Goal: Information Seeking & Learning: Learn about a topic

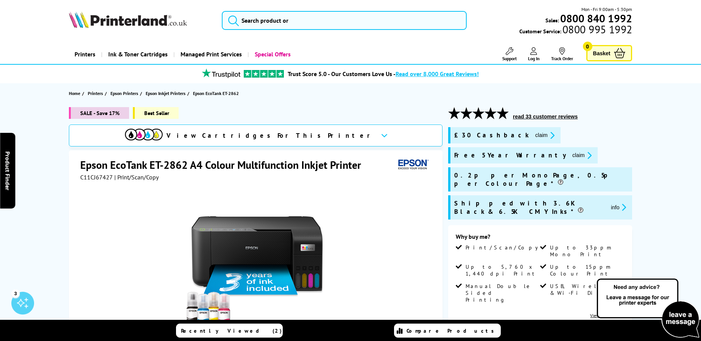
click at [155, 159] on h1 "Epson EcoTank ET-2862 A4 Colour Multifunction Inkjet Printer" at bounding box center [224, 165] width 288 height 14
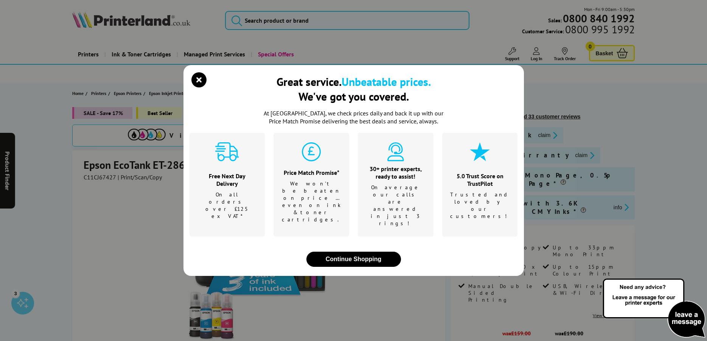
drag, startPoint x: 129, startPoint y: 164, endPoint x: 151, endPoint y: 166, distance: 22.0
click at [130, 165] on div "Great service. Unbeatable prices. We've got you covered. At [GEOGRAPHIC_DATA], …" at bounding box center [353, 170] width 707 height 341
click at [211, 98] on div "Great service. Unbeatable prices. We've got you covered." at bounding box center [354, 91] width 328 height 35
click at [203, 87] on icon "close modal" at bounding box center [198, 79] width 15 height 15
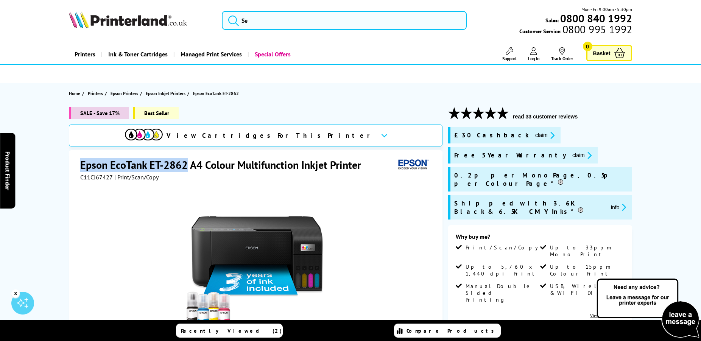
drag, startPoint x: 188, startPoint y: 165, endPoint x: 79, endPoint y: 166, distance: 109.4
click at [79, 166] on div "Epson EcoTank ET-2862 A4 Colour Multifunction Inkjet Printer C11CJ67427 | Print…" at bounding box center [256, 313] width 374 height 326
copy h1 "Epson EcoTank ET-2862"
